Goal: Task Accomplishment & Management: Manage account settings

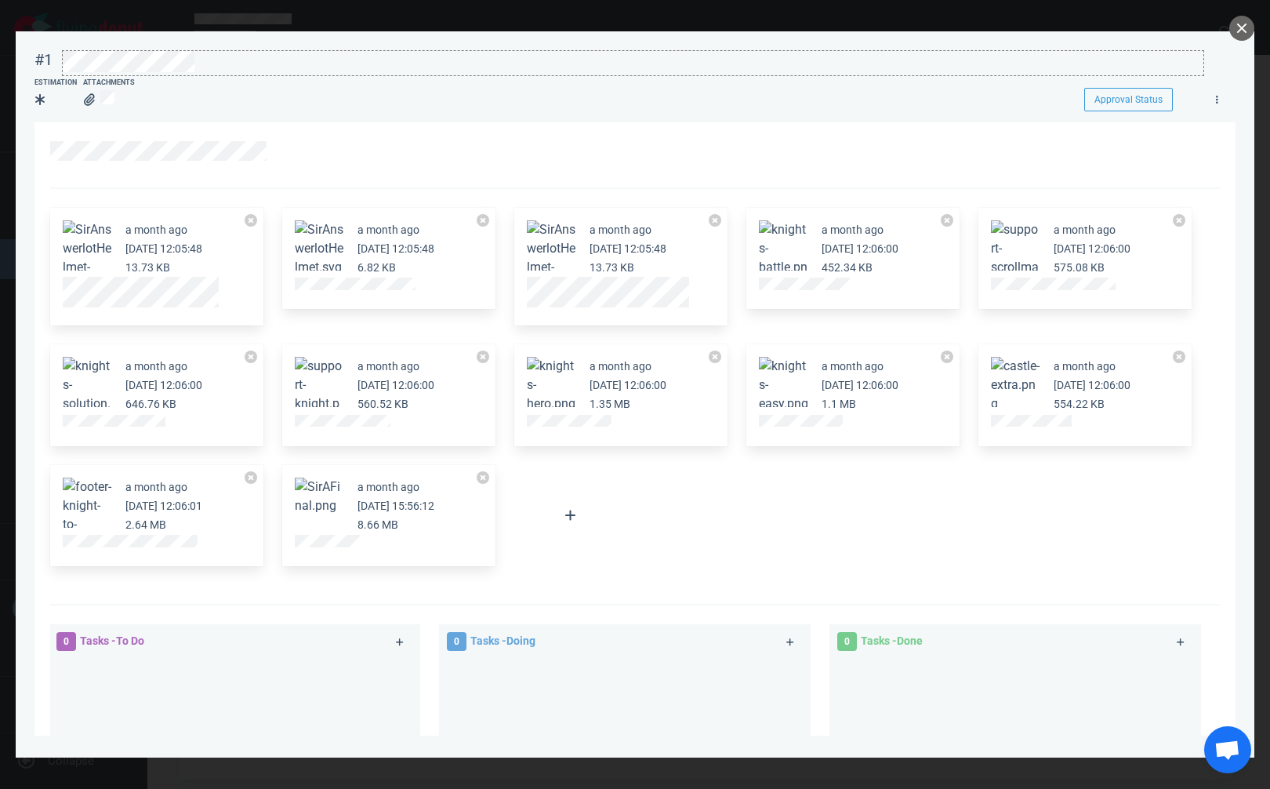
click at [233, 57] on div at bounding box center [633, 61] width 1141 height 21
click at [1241, 22] on button "close" at bounding box center [1242, 28] width 25 height 25
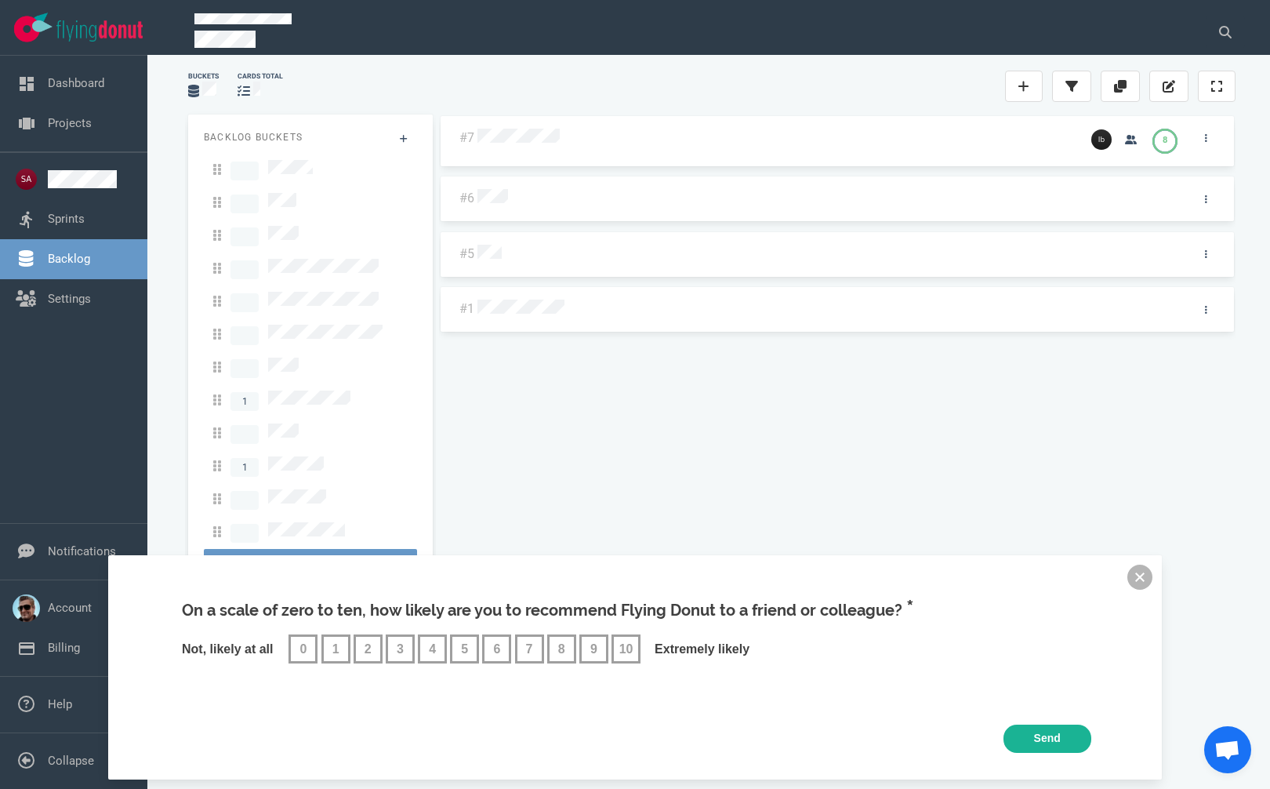
click at [1146, 568] on button at bounding box center [1140, 577] width 25 height 25
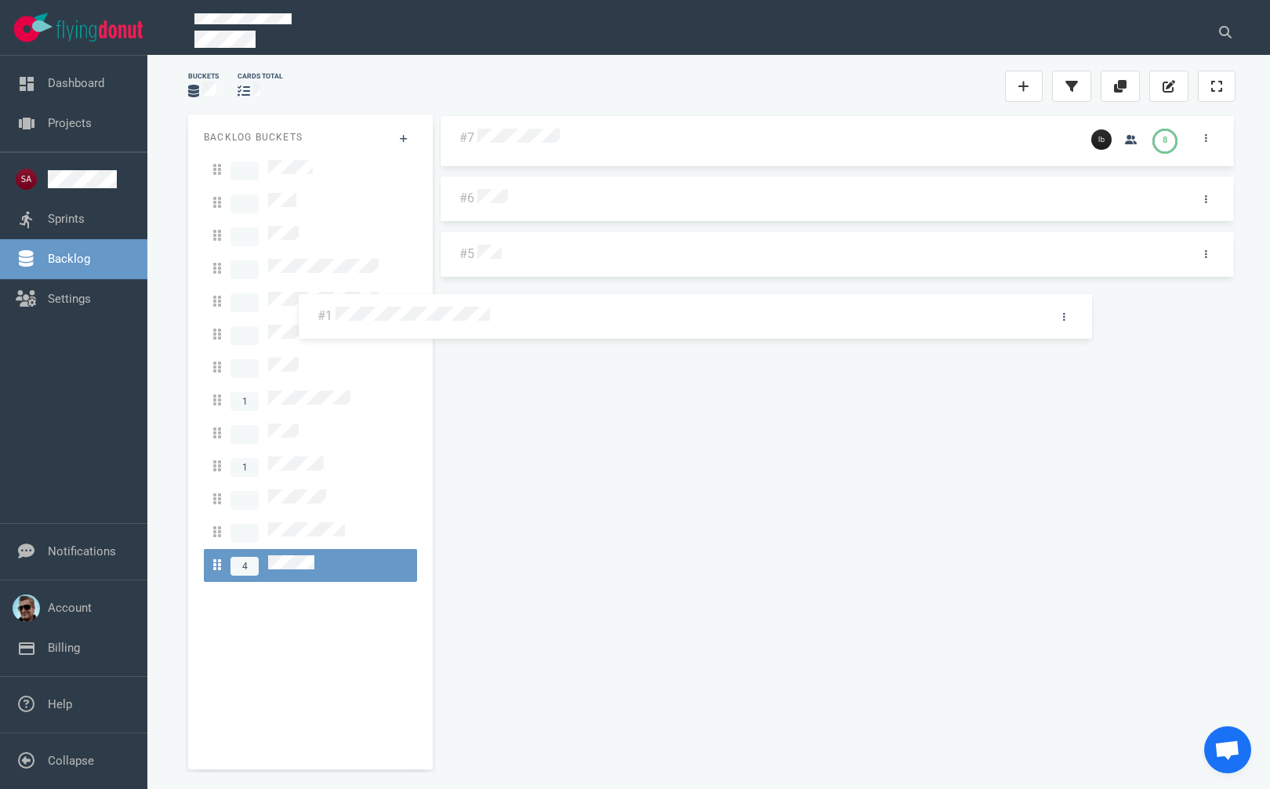
drag, startPoint x: 645, startPoint y: 308, endPoint x: 708, endPoint y: 311, distance: 63.6
click at [575, 305] on div "#7 8 #6 #5 #1 #1" at bounding box center [837, 435] width 797 height 642
click at [1023, 80] on icon at bounding box center [1024, 86] width 11 height 13
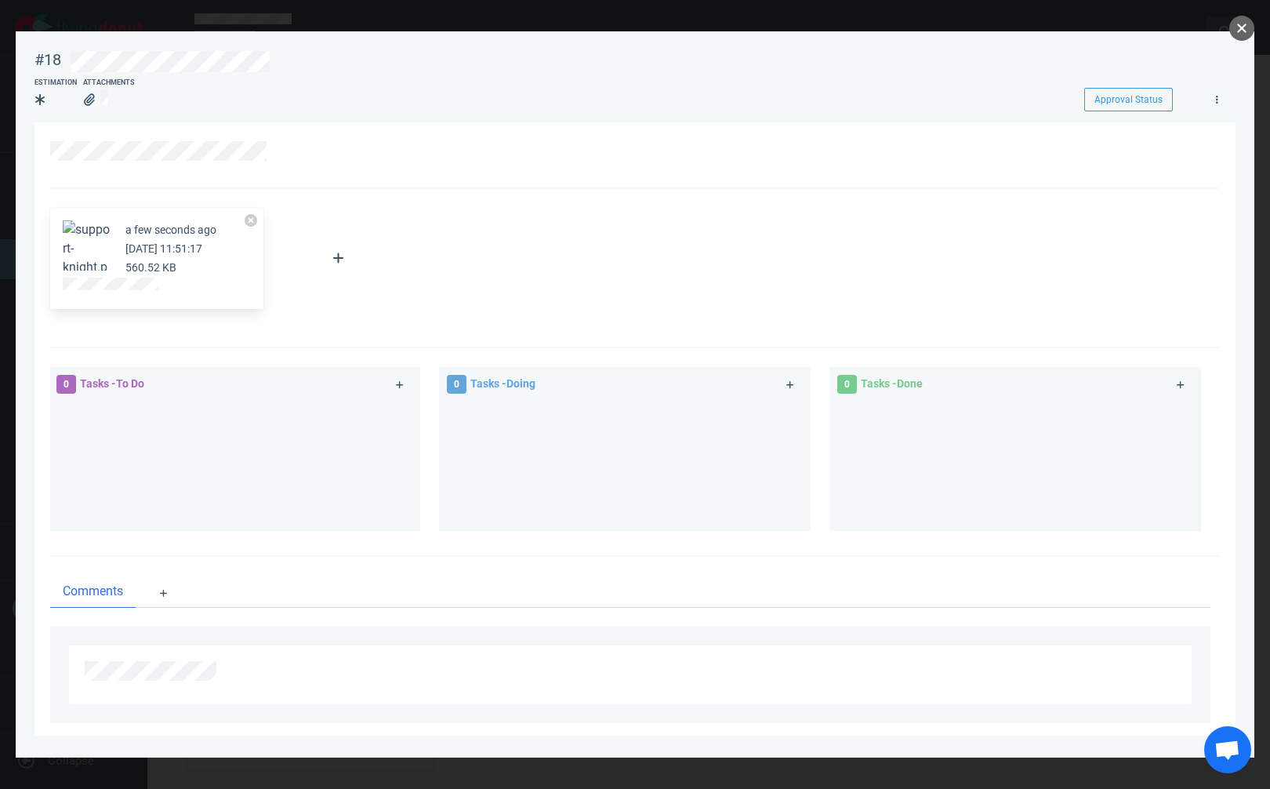
click at [1237, 24] on button "close" at bounding box center [1242, 28] width 25 height 25
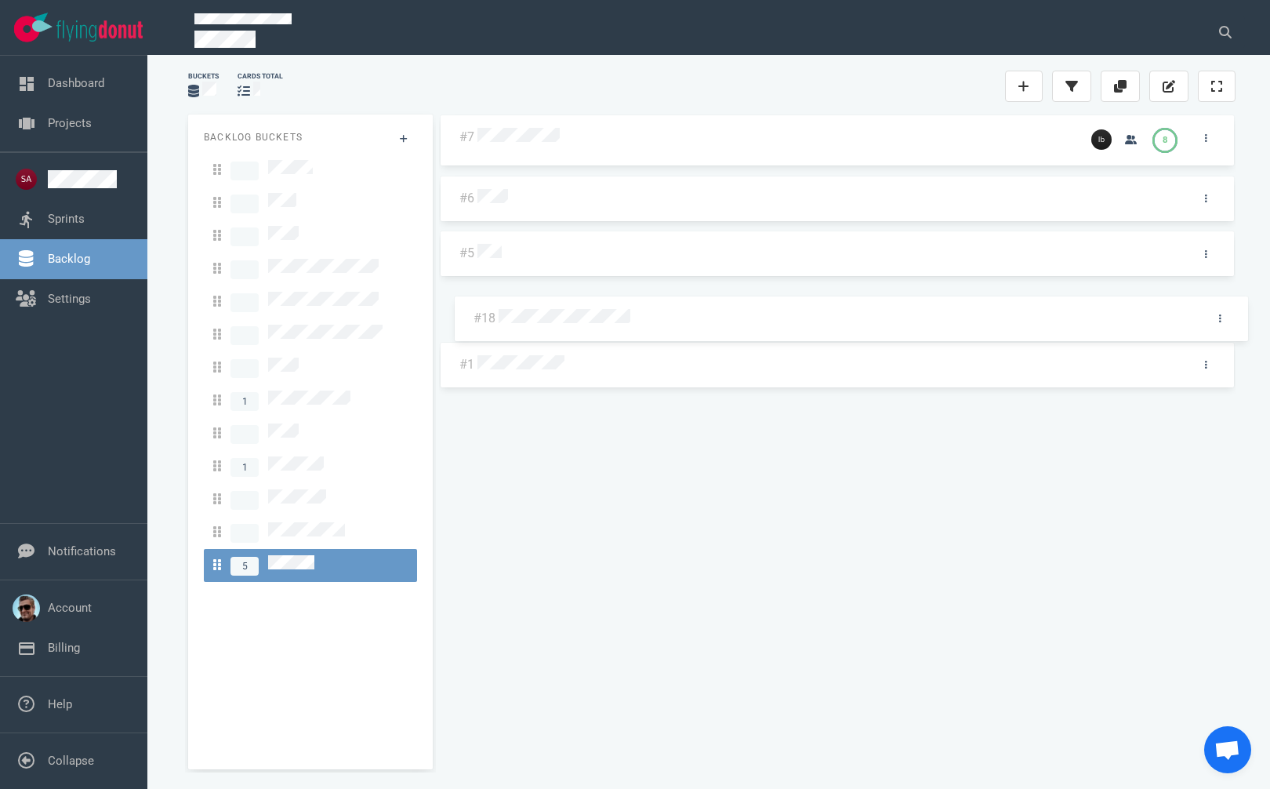
drag, startPoint x: 523, startPoint y: 147, endPoint x: 536, endPoint y: 329, distance: 182.4
click at [536, 328] on div "#18 #7 8 #6 #5 #1 #18" at bounding box center [837, 435] width 797 height 642
click at [539, 316] on div at bounding box center [830, 310] width 691 height 20
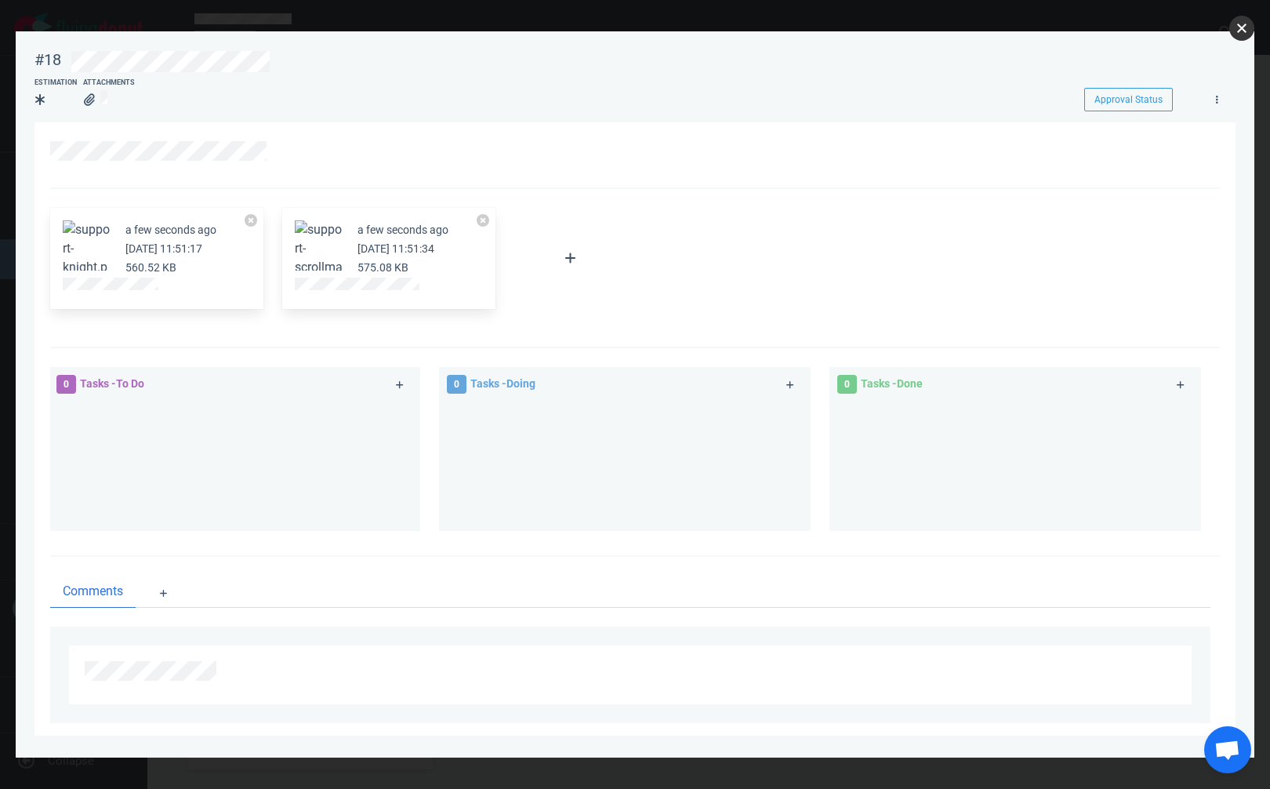
click at [1241, 28] on button "close" at bounding box center [1242, 28] width 25 height 25
click at [1234, 25] on button "close" at bounding box center [1242, 28] width 25 height 25
click at [414, 141] on div at bounding box center [635, 155] width 1170 height 67
click at [1244, 27] on button "close" at bounding box center [1242, 28] width 25 height 25
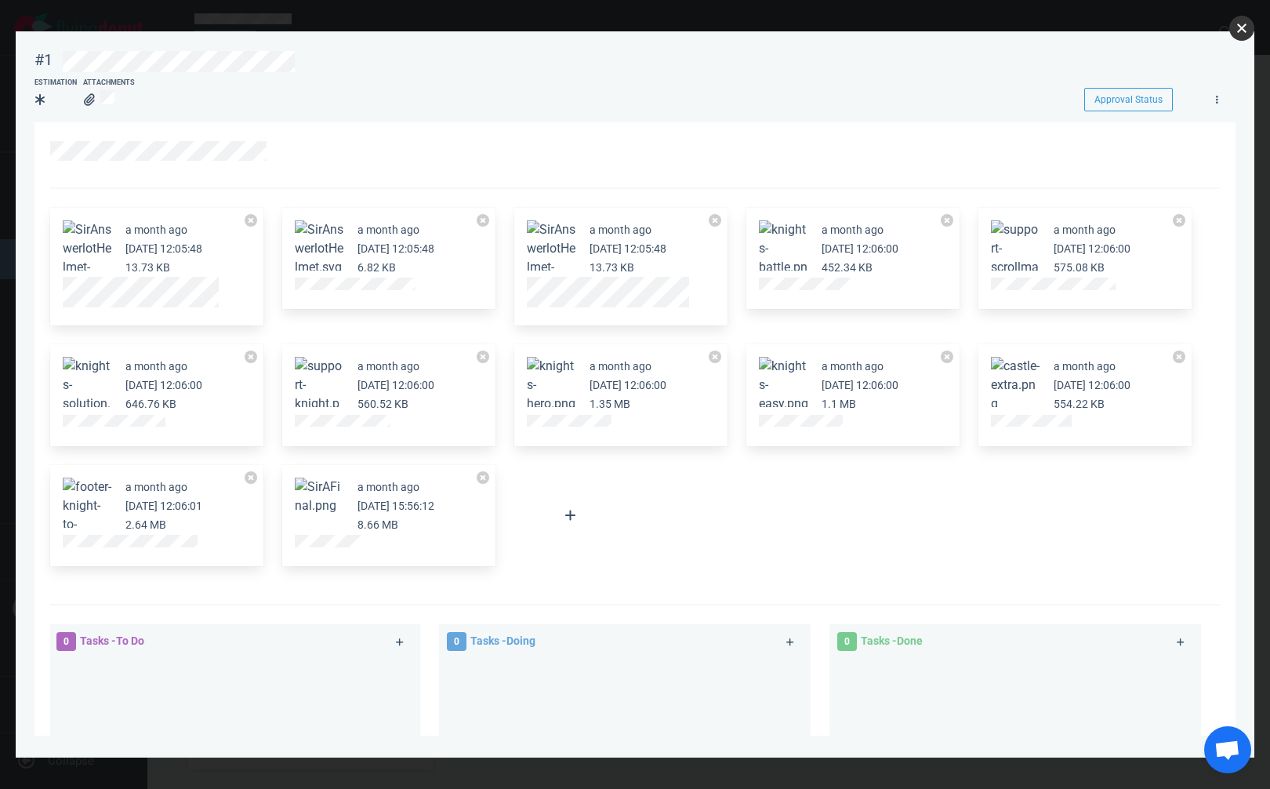
click at [1245, 25] on button "close" at bounding box center [1242, 28] width 25 height 25
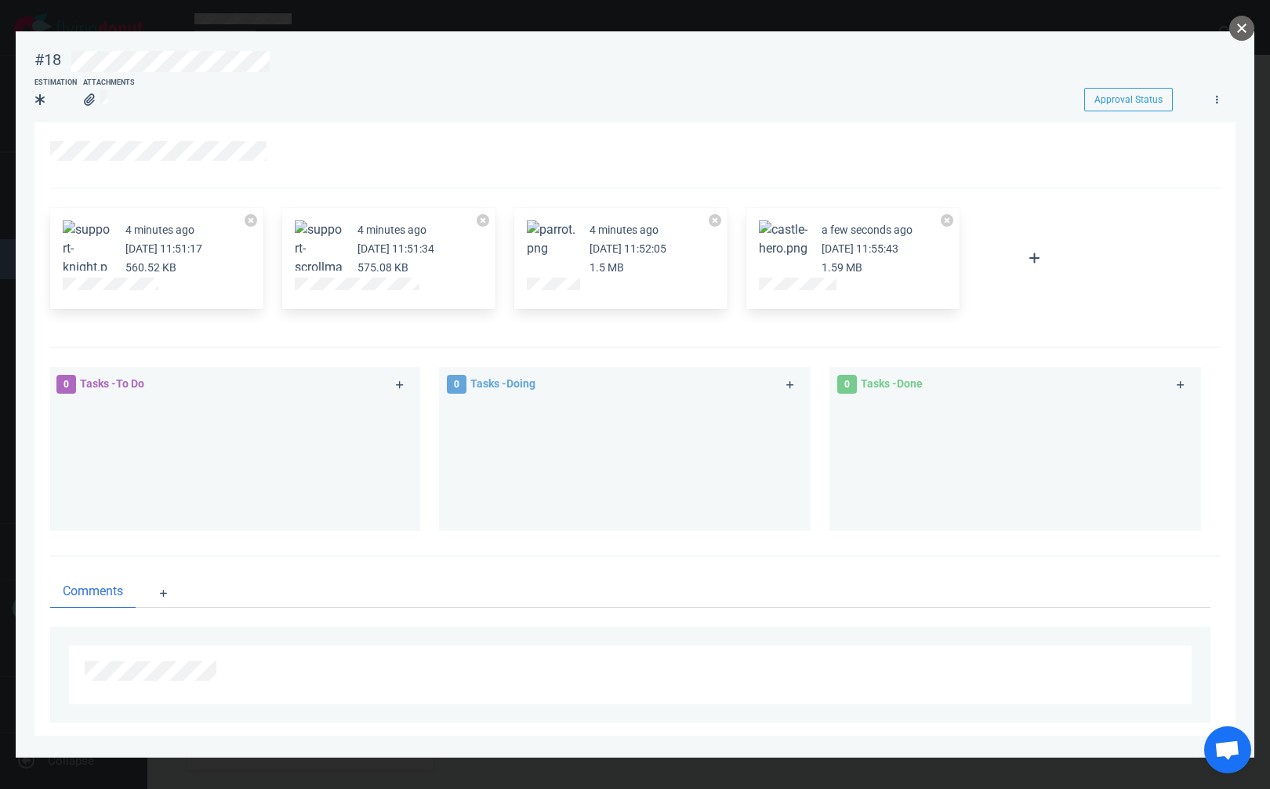
drag, startPoint x: 1244, startPoint y: 24, endPoint x: 1202, endPoint y: 56, distance: 53.2
click at [1244, 24] on button "close" at bounding box center [1242, 28] width 25 height 25
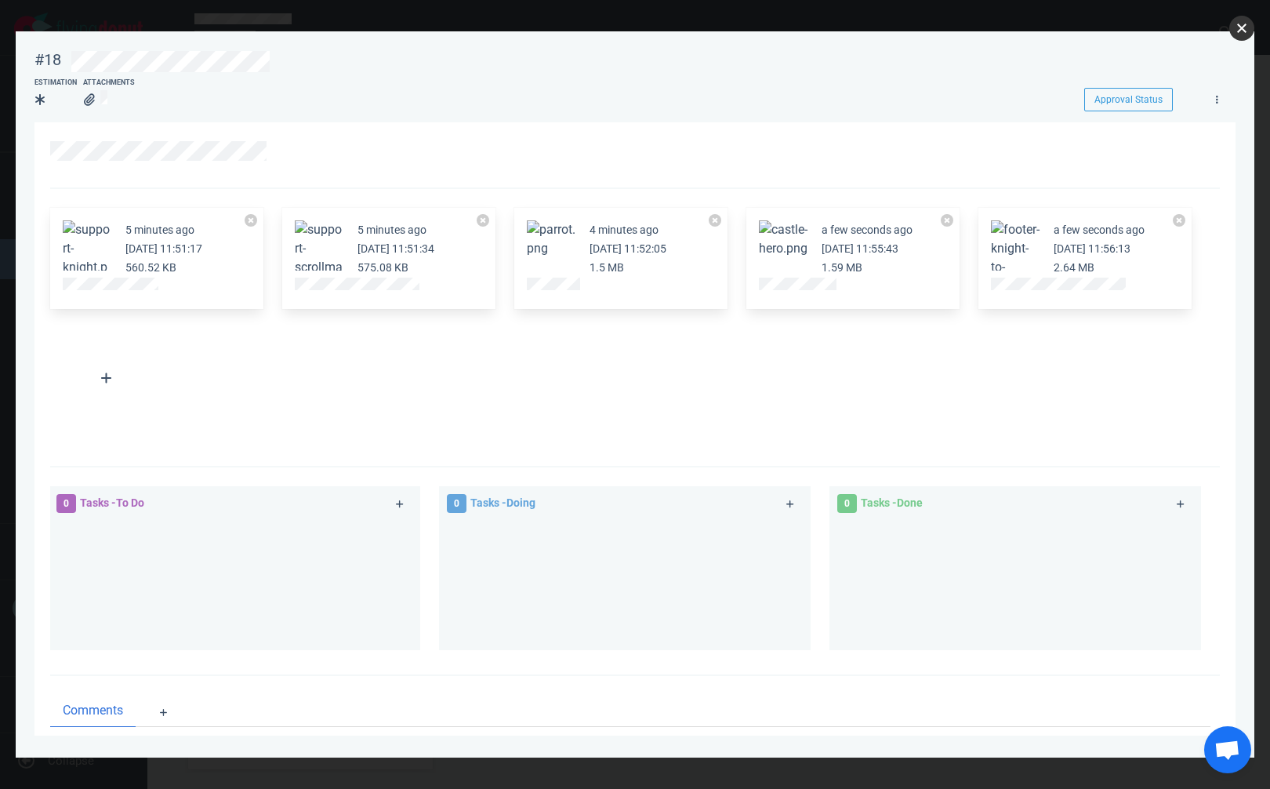
click at [1243, 31] on button "close" at bounding box center [1242, 28] width 25 height 25
